Goal: Register for event/course

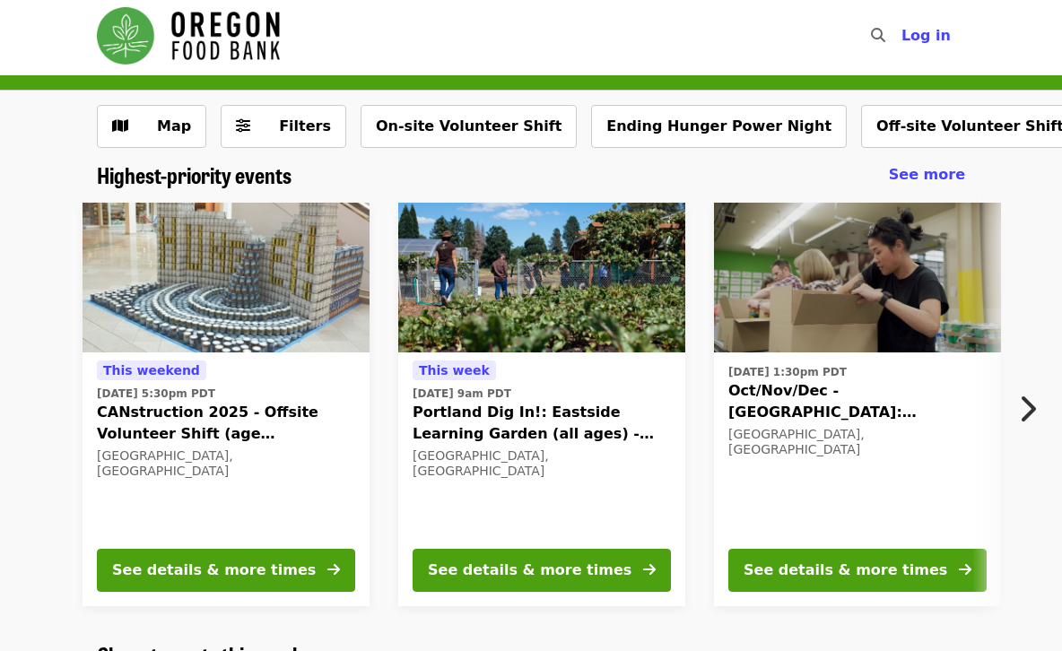
scroll to position [4, 0]
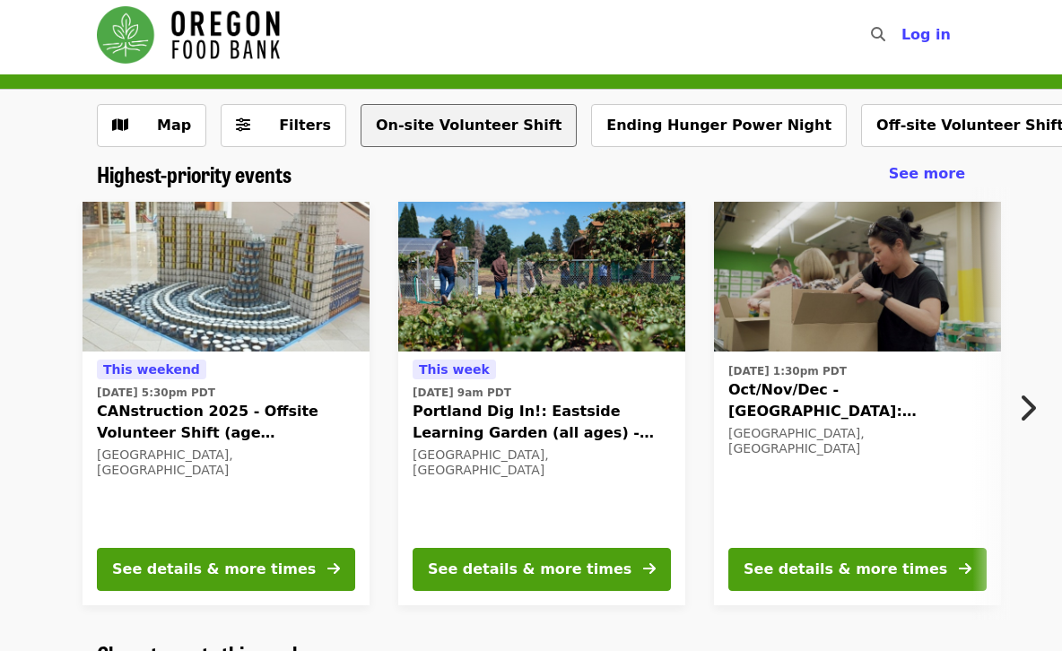
click at [439, 129] on button "On-site Volunteer Shift" at bounding box center [469, 125] width 216 height 43
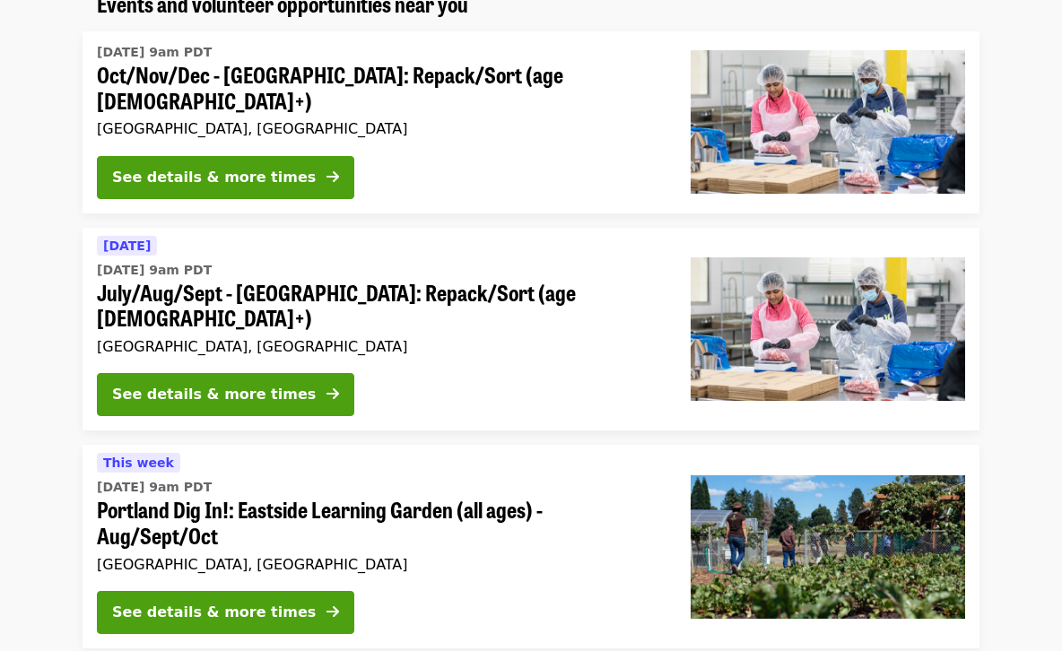
scroll to position [172, 0]
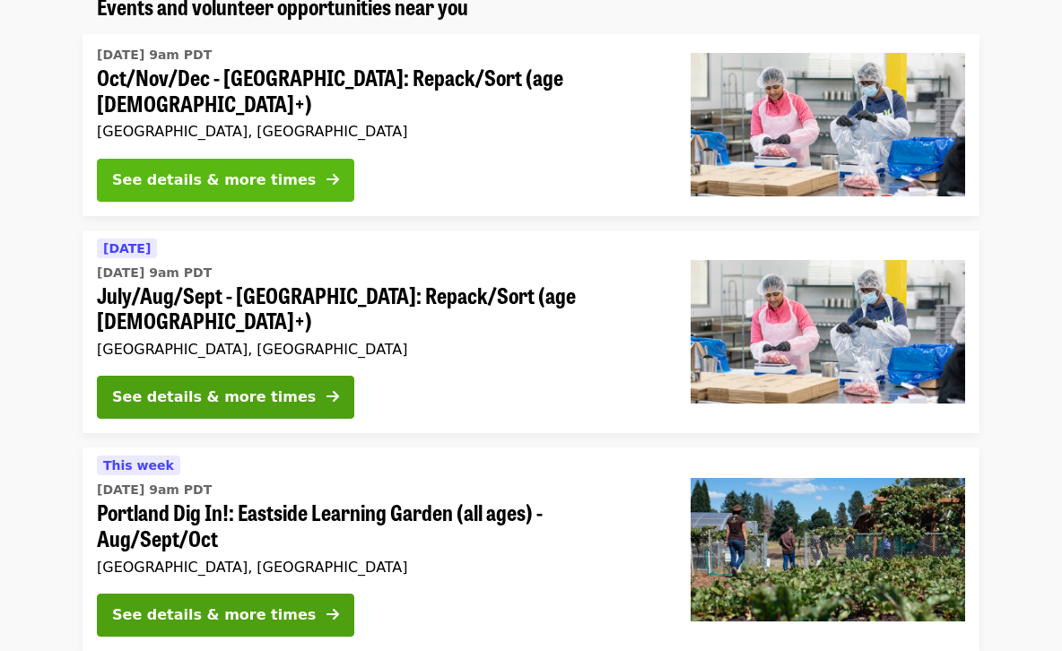
click at [250, 170] on div "See details & more times" at bounding box center [214, 181] width 204 height 22
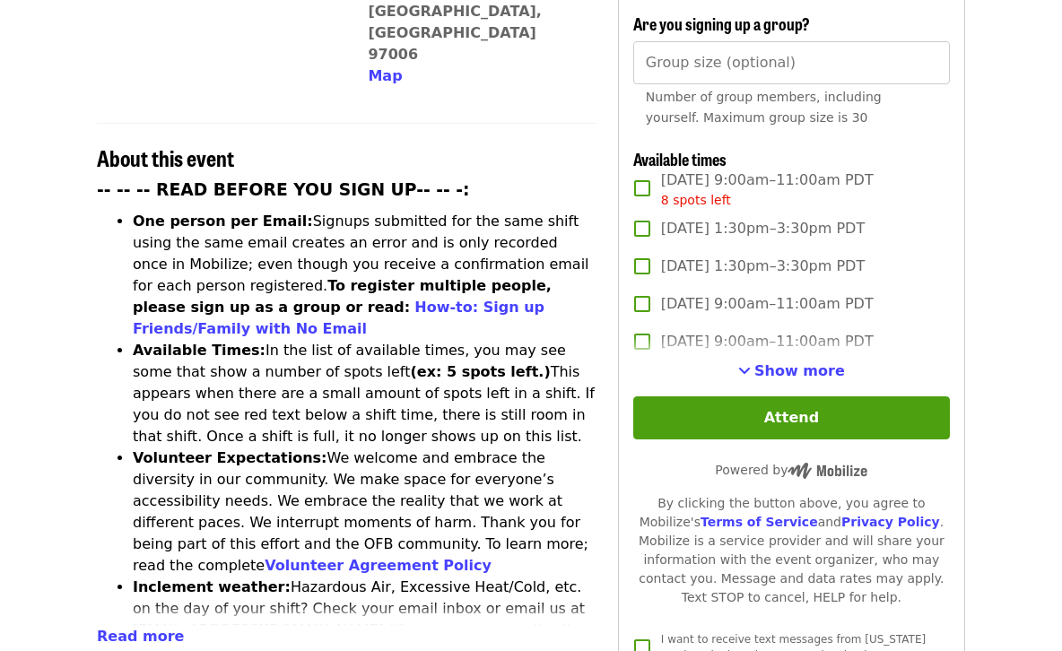
scroll to position [589, 0]
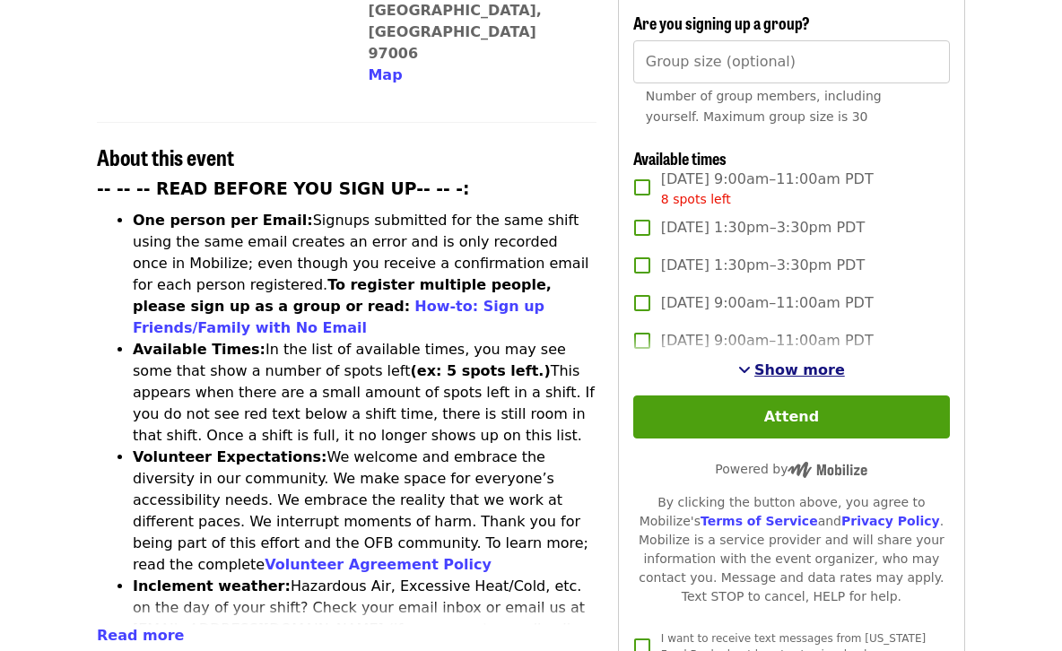
click at [814, 361] on span "Show more" at bounding box center [799, 369] width 91 height 17
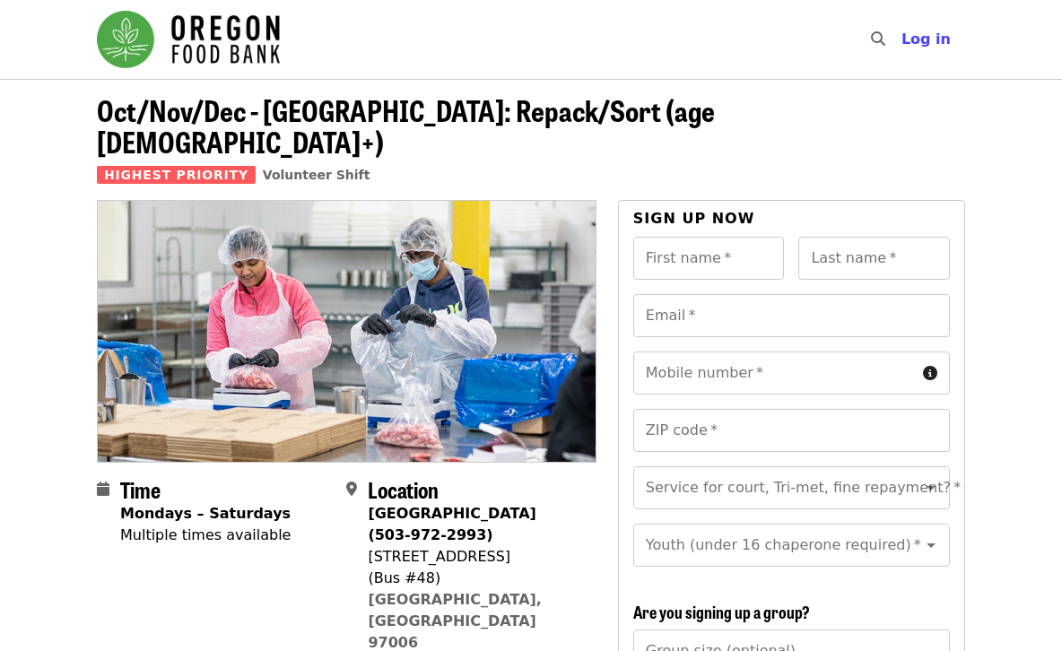
scroll to position [0, 0]
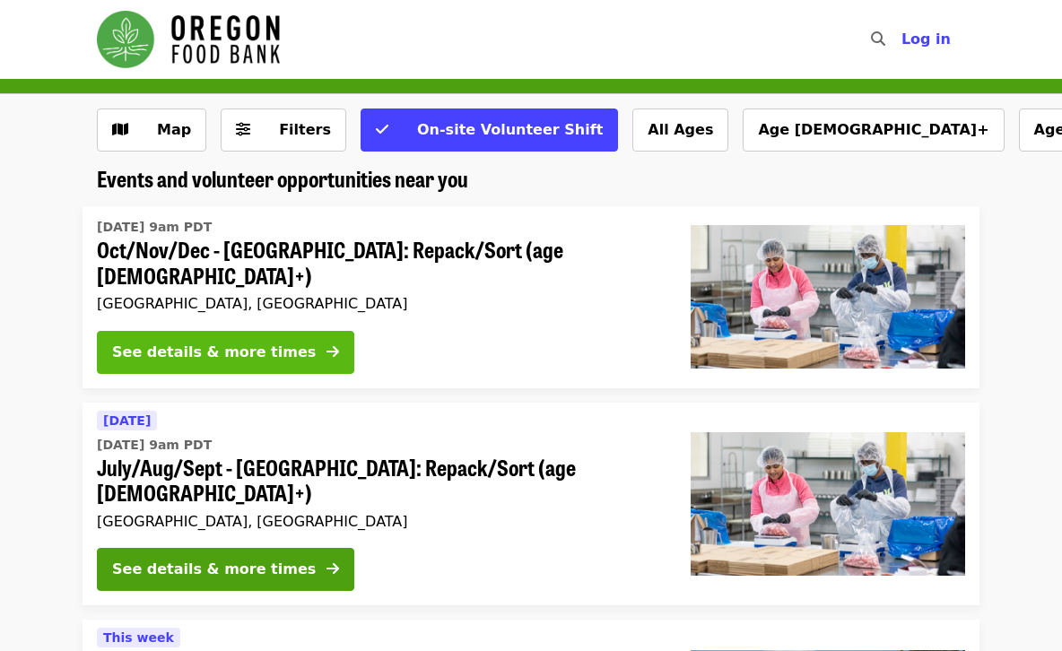
click at [263, 356] on button "See details & more times" at bounding box center [225, 352] width 257 height 43
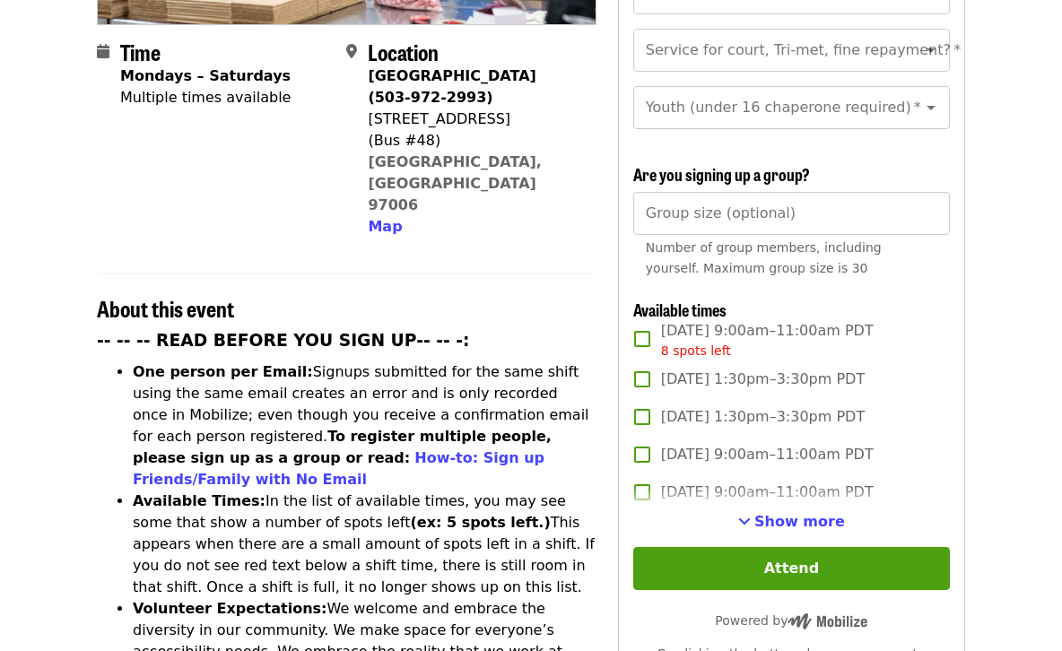
scroll to position [482, 0]
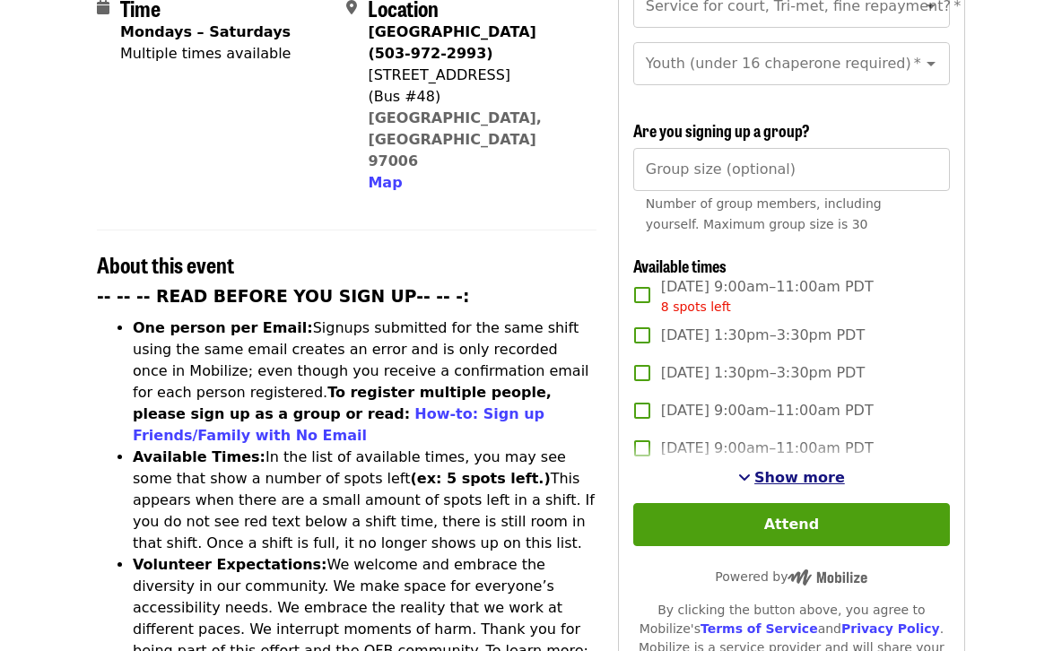
click at [802, 467] on button "Show more" at bounding box center [791, 478] width 107 height 22
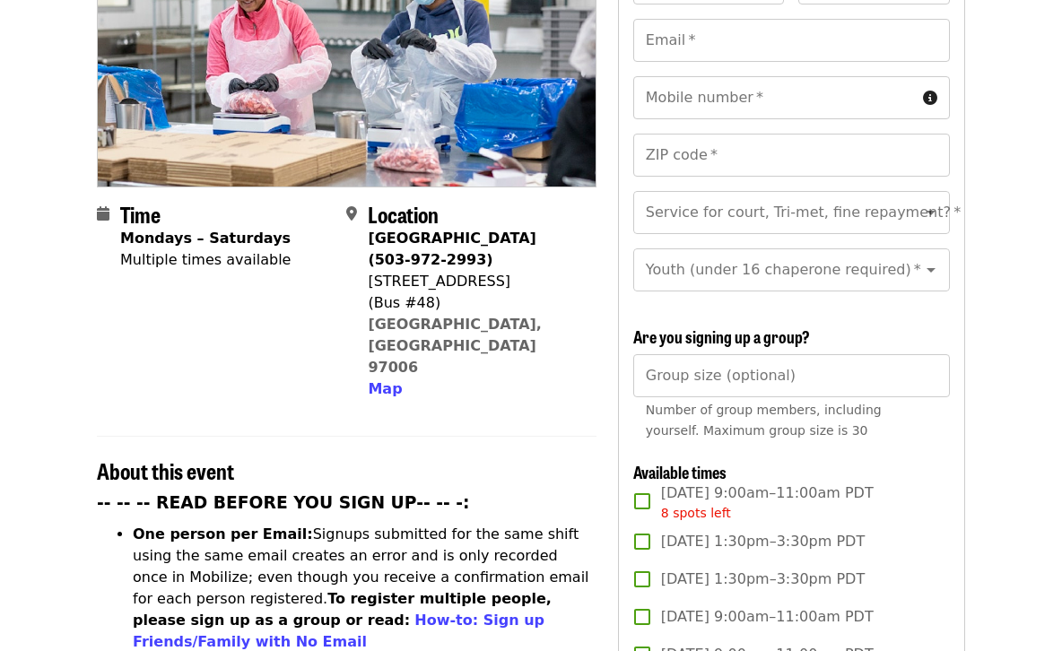
scroll to position [282, 0]
